Goal: Task Accomplishment & Management: Use online tool/utility

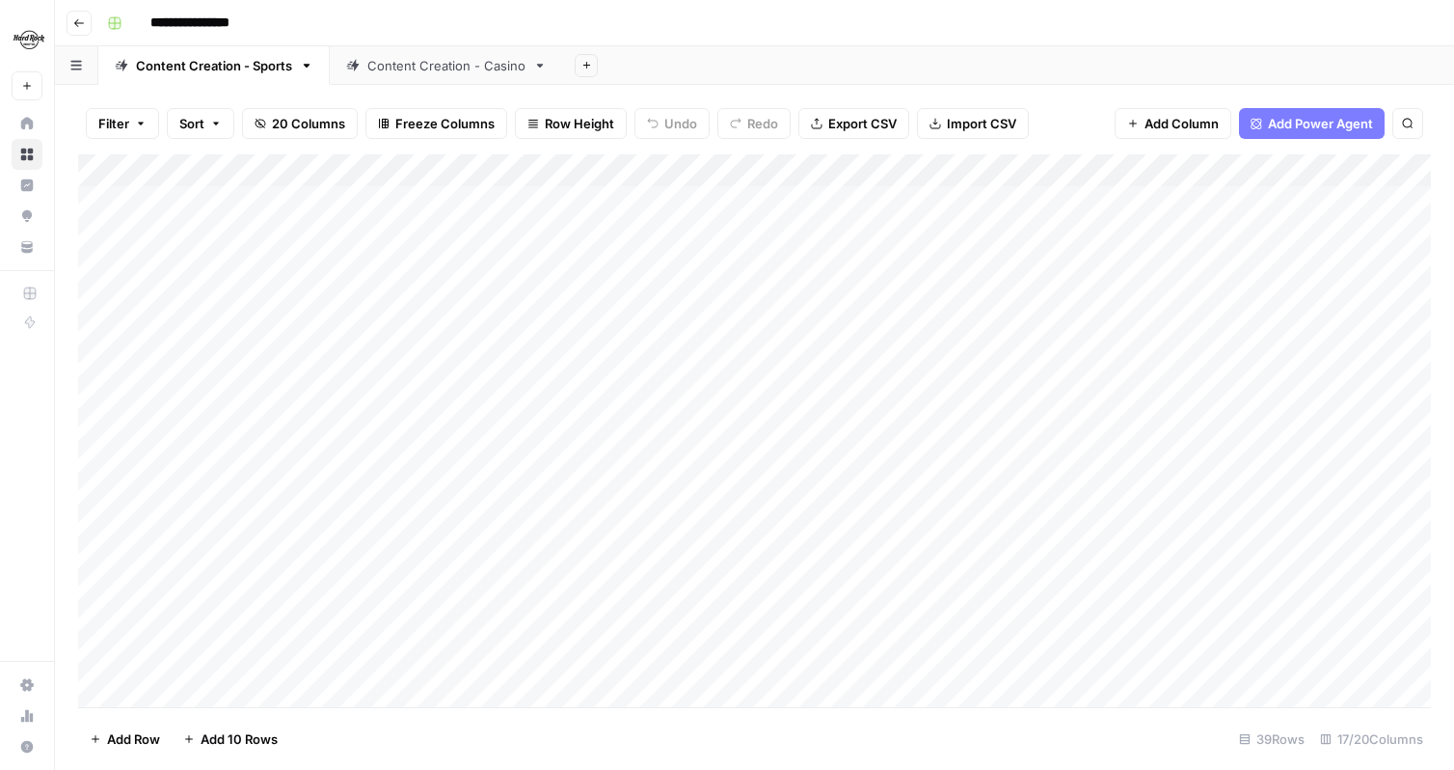
click at [29, 43] on img "Workspace: Hard Rock Digital" at bounding box center [29, 39] width 35 height 35
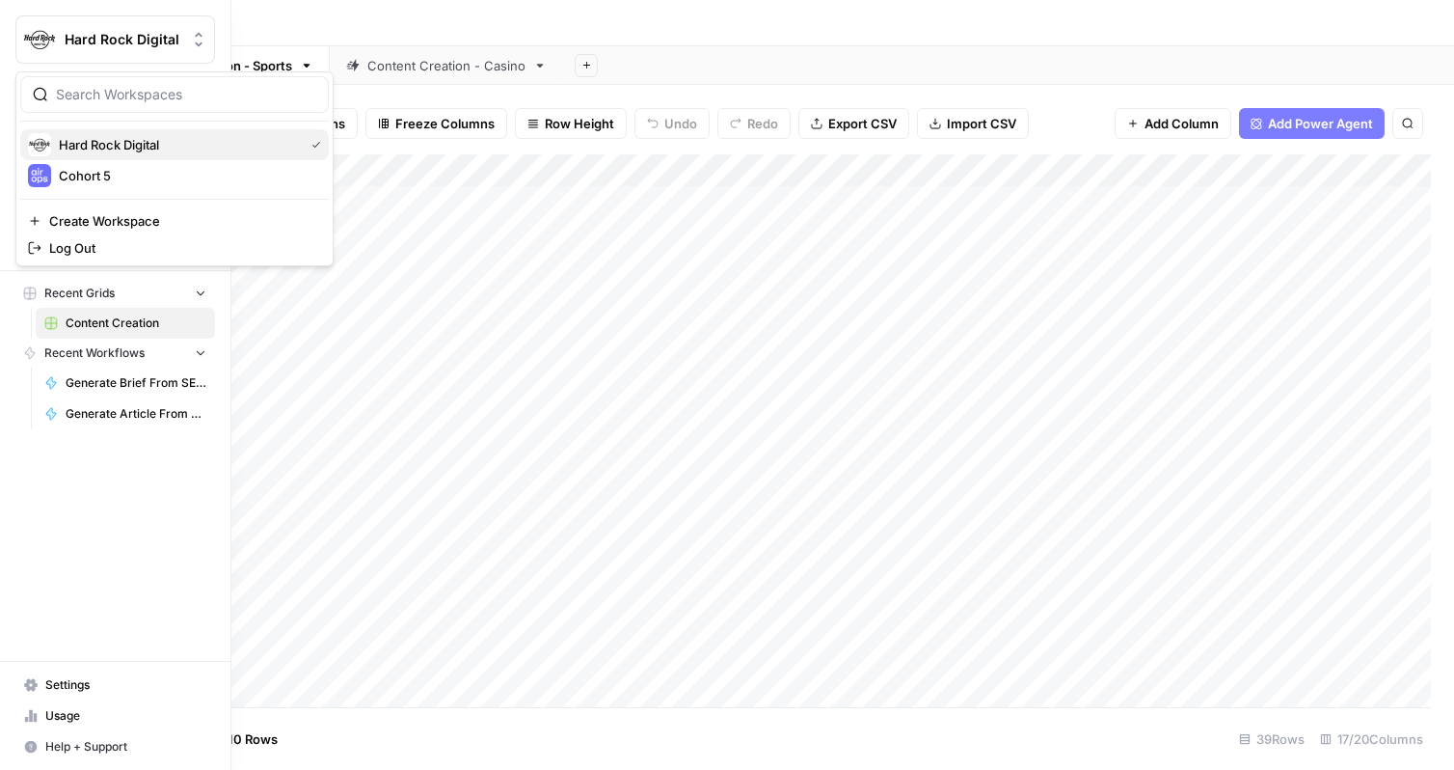
click at [100, 155] on div "Hard Rock Digital" at bounding box center [174, 144] width 293 height 23
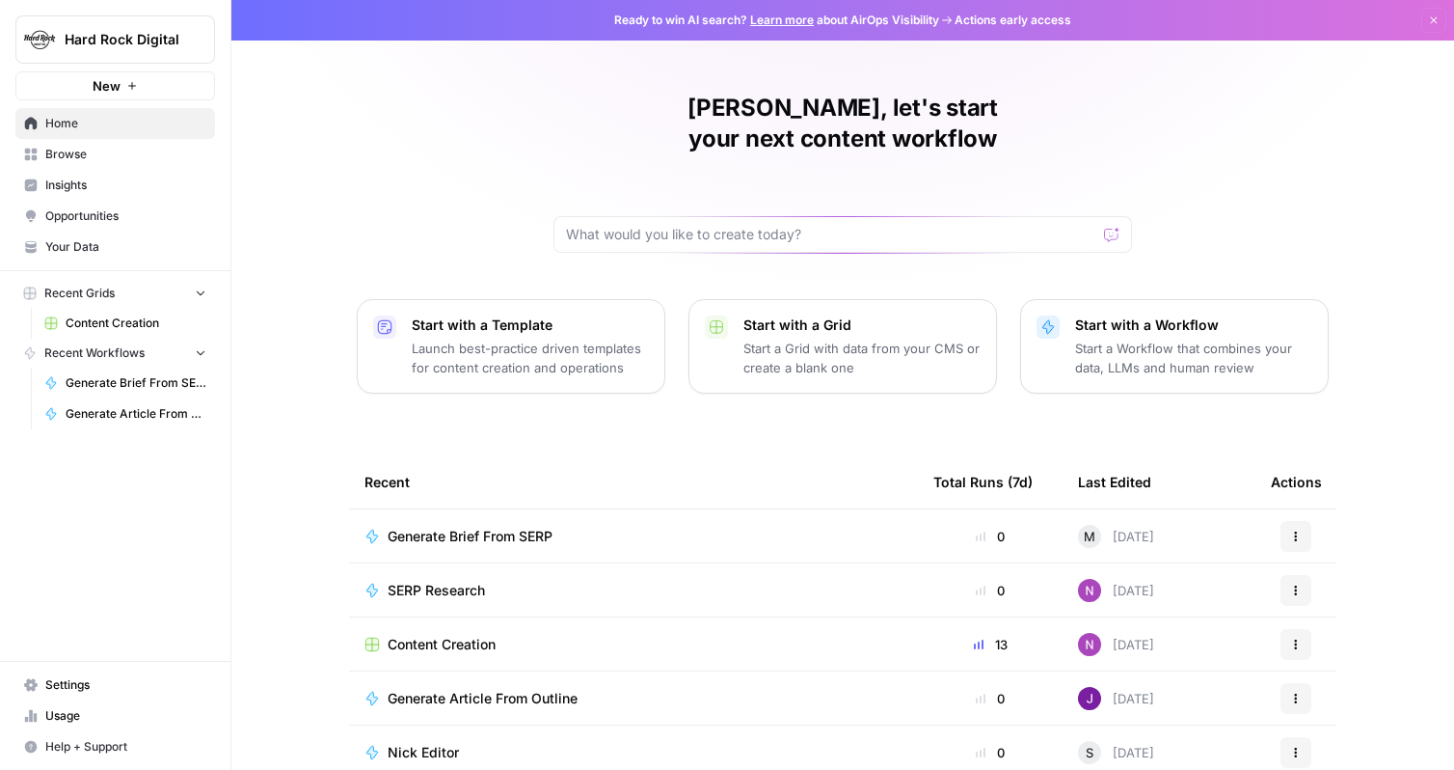
click at [157, 323] on span "Content Creation" at bounding box center [136, 322] width 141 height 17
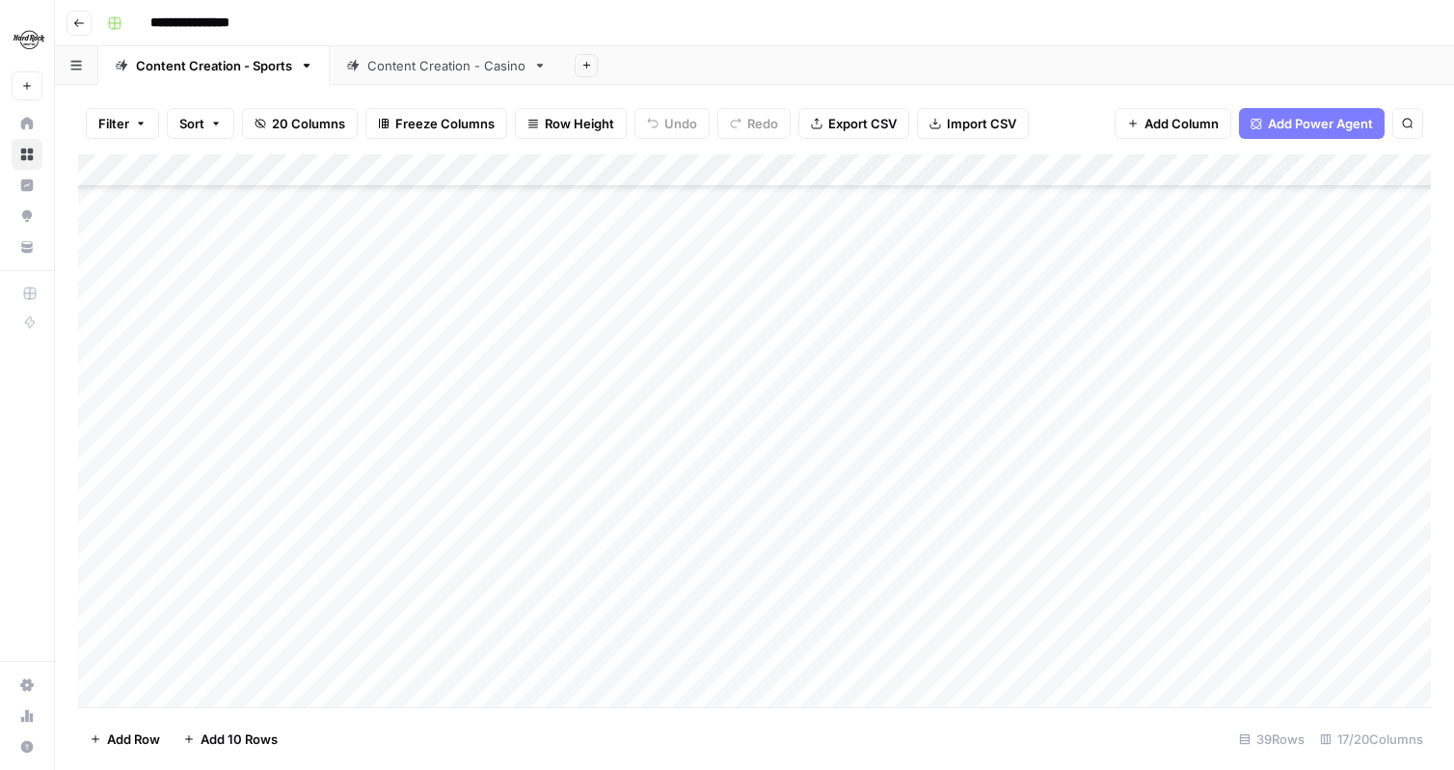
scroll to position [790, 0]
click at [595, 628] on div "Add Column" at bounding box center [754, 430] width 1353 height 553
click at [104, 624] on div "Add Column" at bounding box center [754, 430] width 1353 height 553
click at [130, 743] on span "Delete 1 Row" at bounding box center [128, 738] width 77 height 19
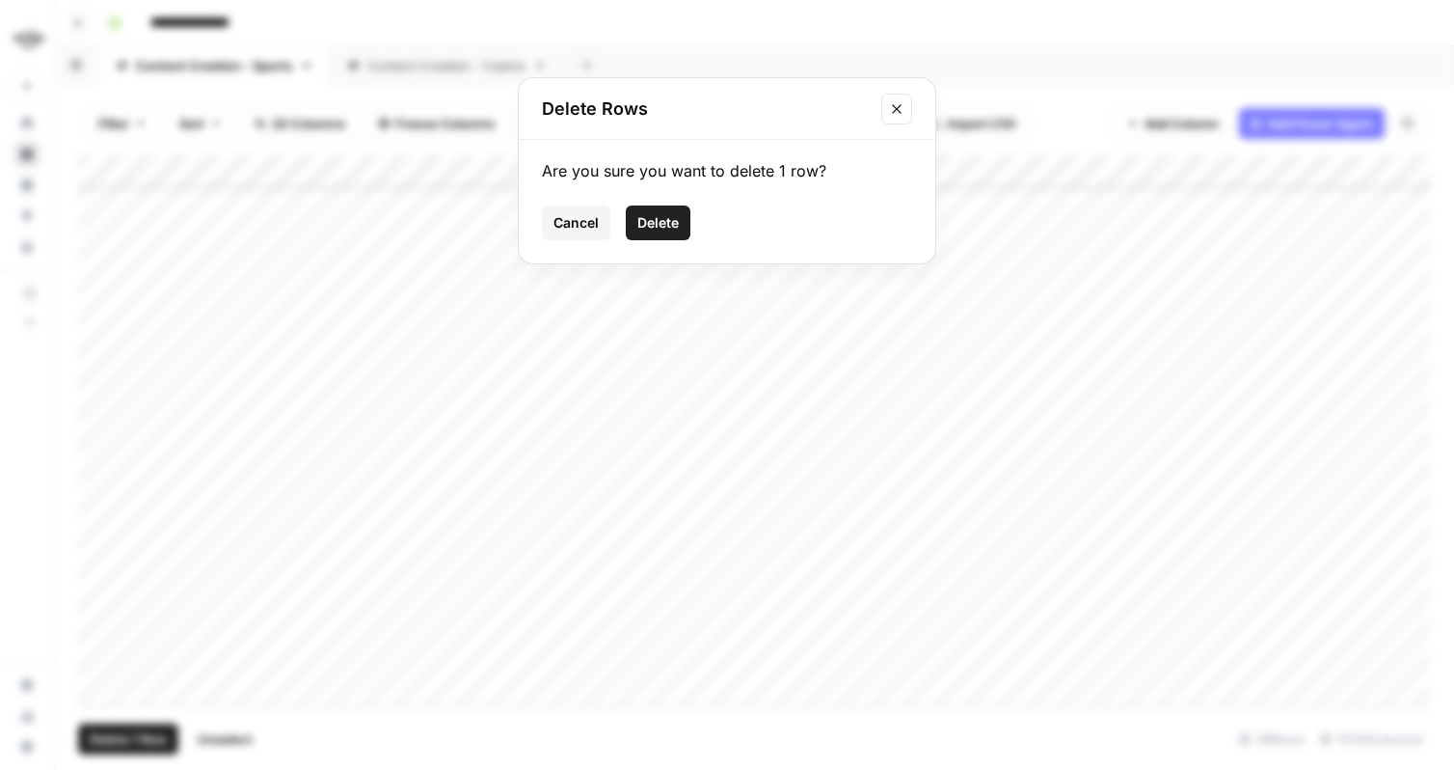
click at [650, 226] on span "Delete" at bounding box center [658, 222] width 41 height 19
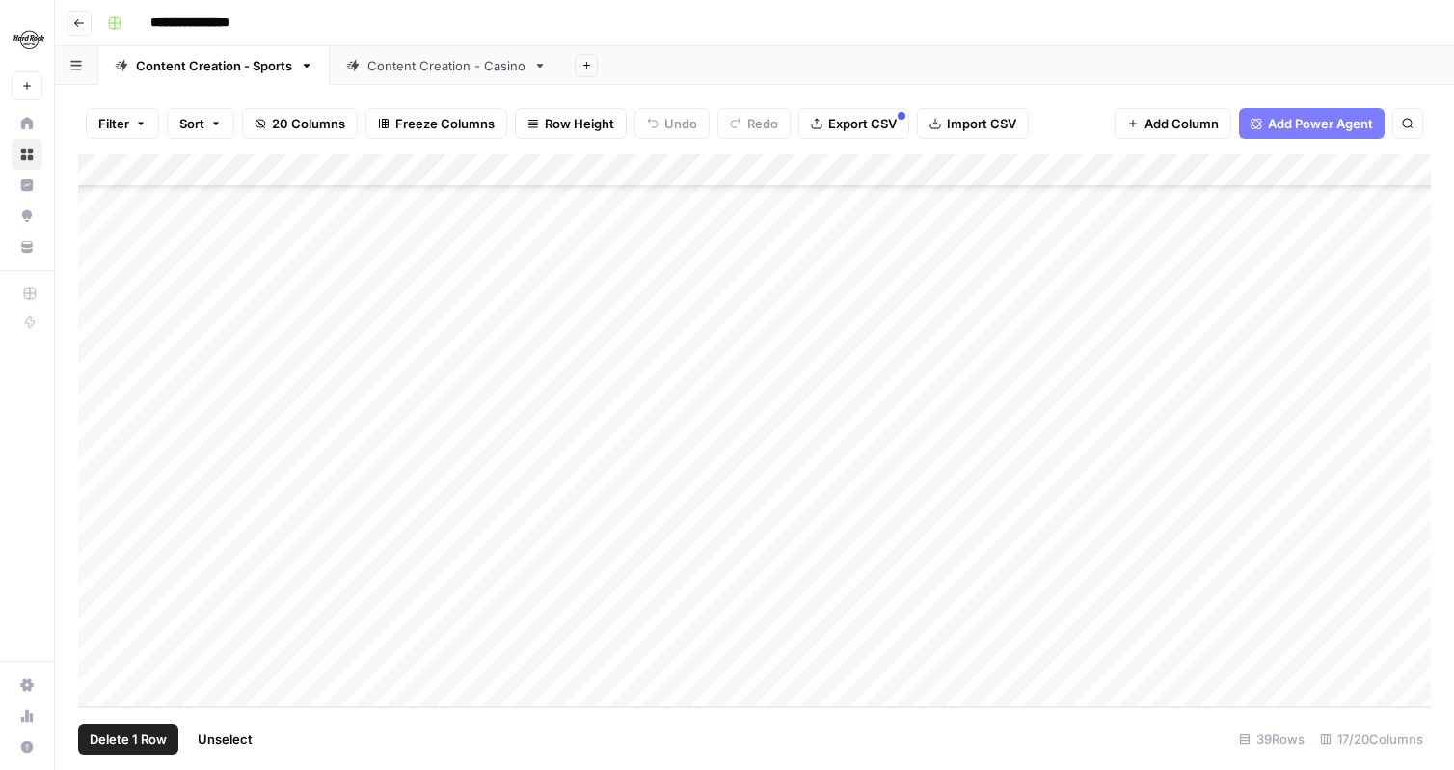
scroll to position [757, 0]
click at [331, 667] on div "Add Column" at bounding box center [754, 430] width 1353 height 553
click at [331, 667] on textarea at bounding box center [299, 659] width 309 height 27
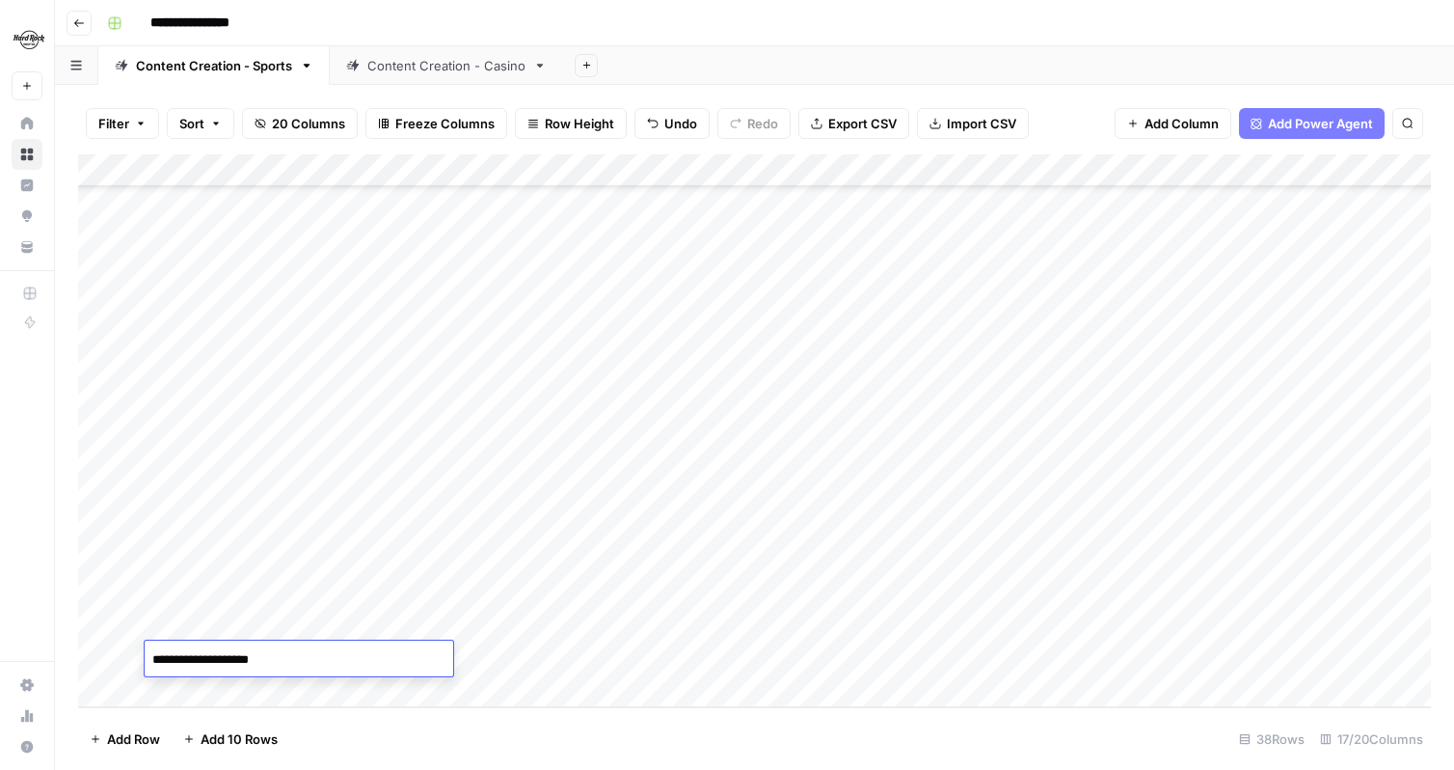
type textarea "**********"
click at [506, 721] on footer "Add Row Add 10 Rows 38 Rows 17/20 Columns" at bounding box center [754, 738] width 1353 height 63
click at [518, 656] on div "Add Column" at bounding box center [754, 430] width 1353 height 553
click at [456, 656] on div "Add Column" at bounding box center [754, 430] width 1353 height 553
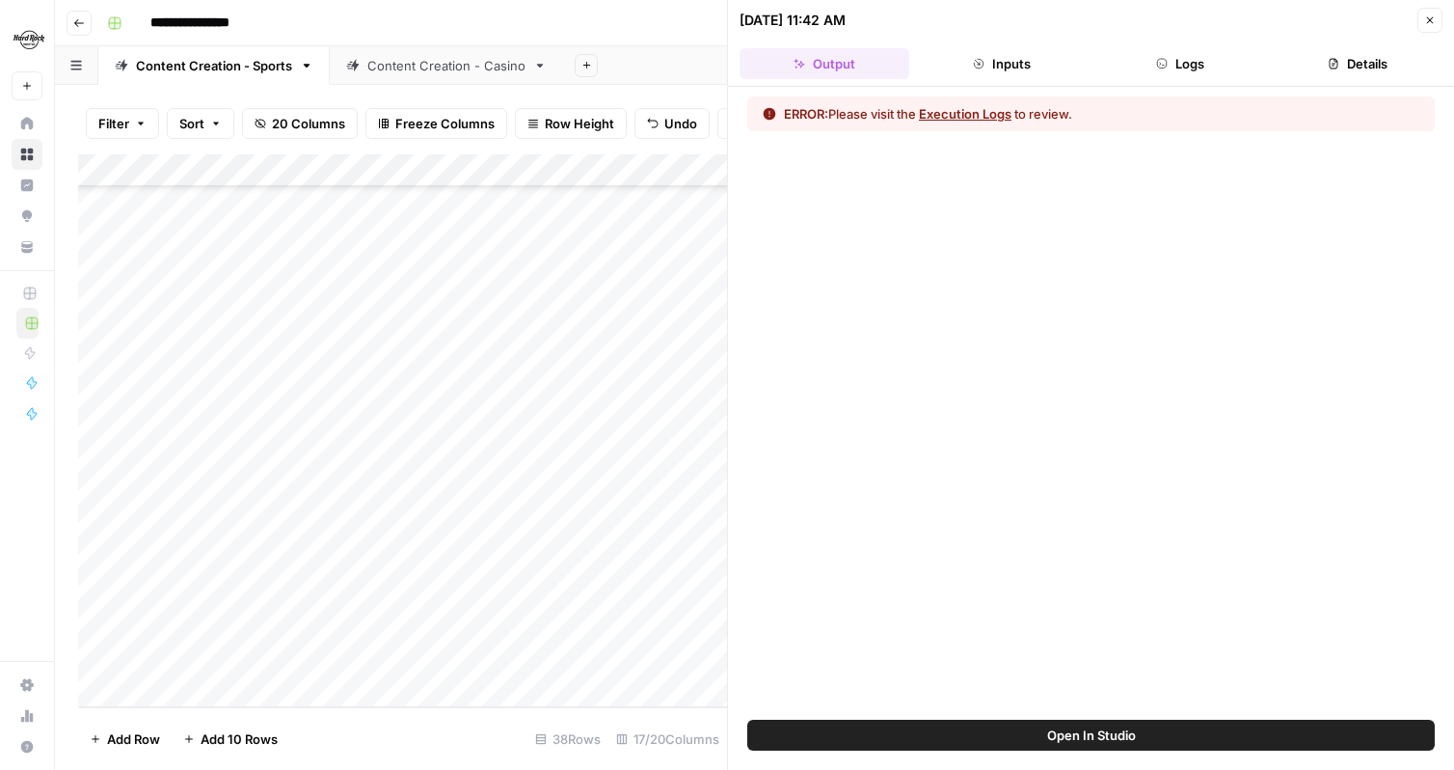
click at [981, 120] on button "Execution Logs" at bounding box center [965, 113] width 93 height 19
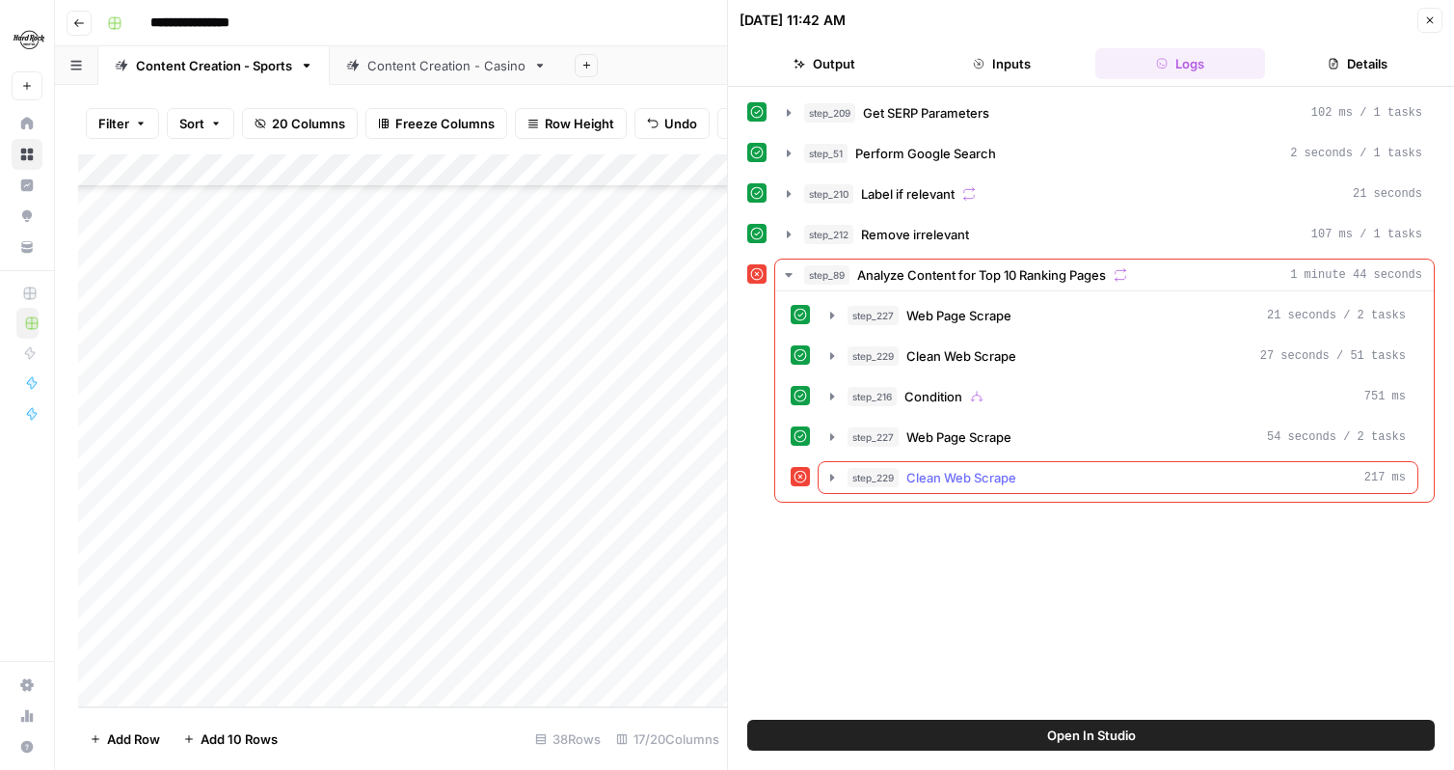
click at [829, 476] on icon "button" at bounding box center [832, 477] width 15 height 15
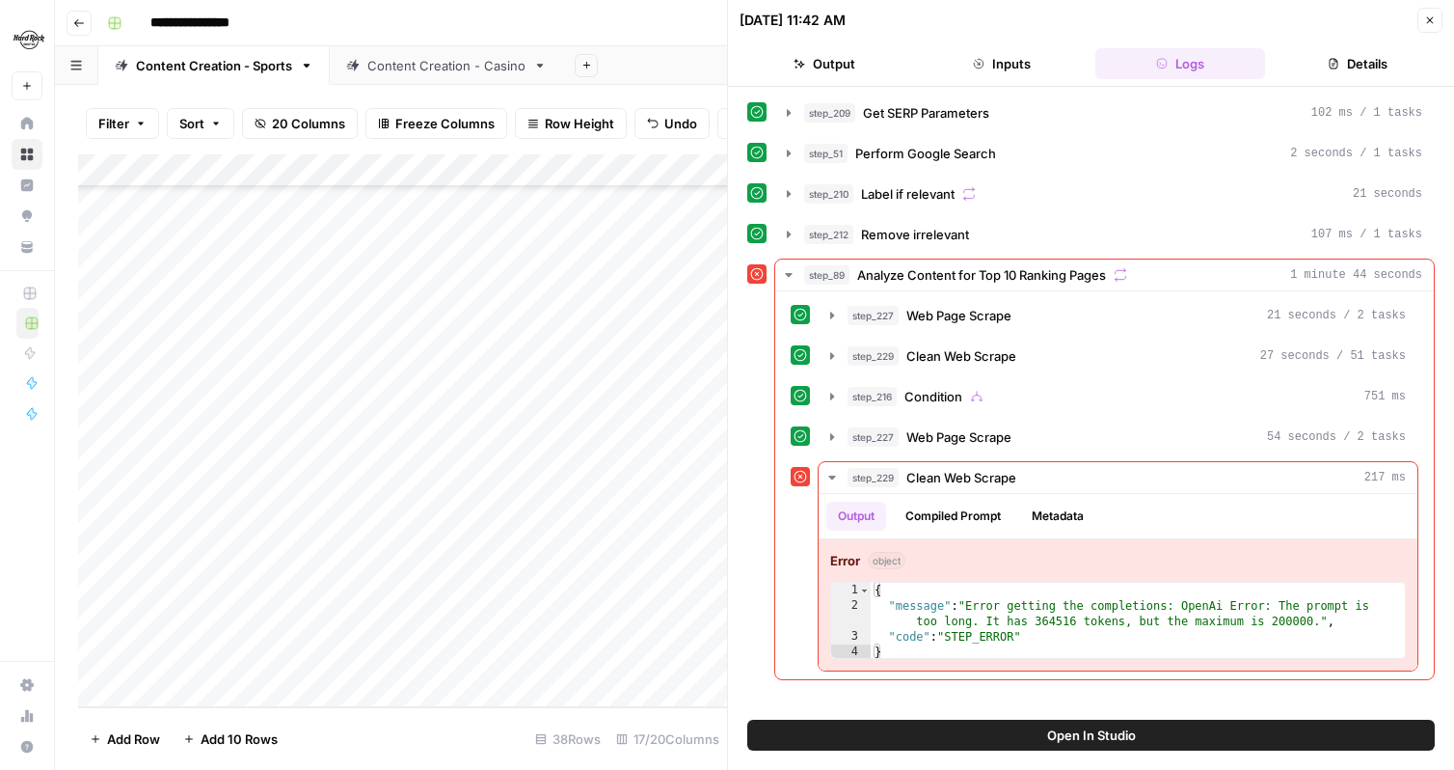
click at [1433, 25] on icon "button" at bounding box center [1431, 20] width 12 height 12
